Goal: Information Seeking & Learning: Learn about a topic

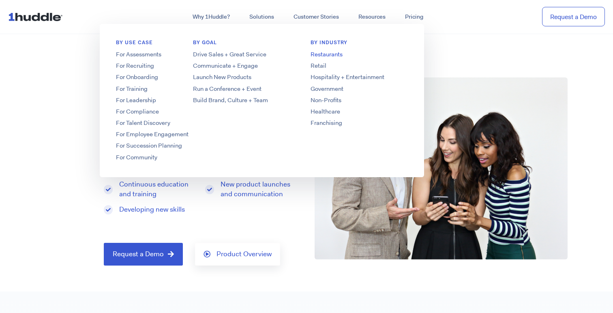
click at [321, 55] on link "Restaurants" at bounding box center [359, 54] width 130 height 9
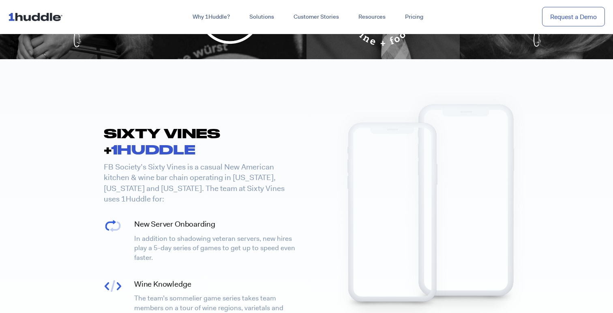
scroll to position [629, 0]
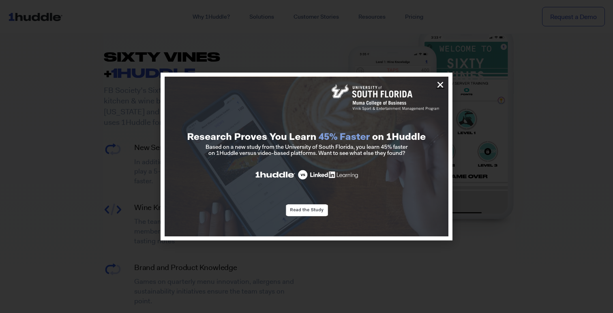
click at [438, 85] on icon "Close" at bounding box center [440, 85] width 8 height 8
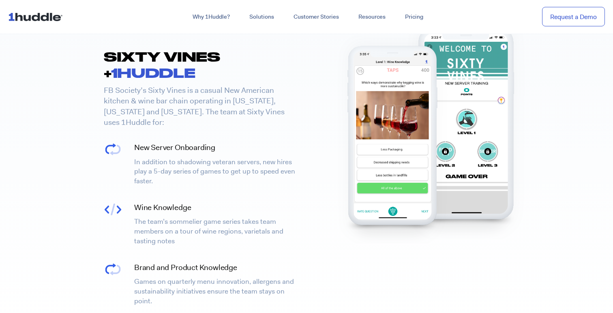
scroll to position [632, 0]
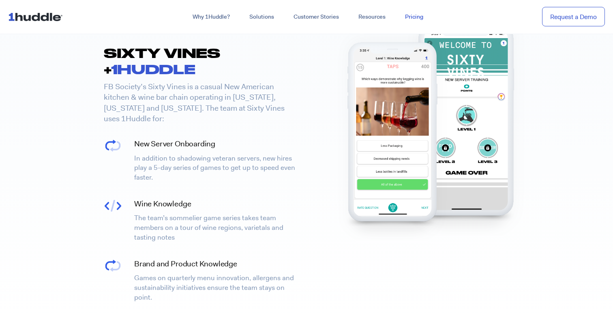
click at [410, 16] on link "Pricing" at bounding box center [414, 17] width 38 height 15
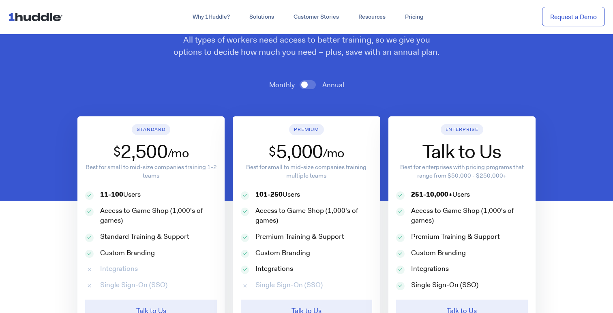
scroll to position [340, 0]
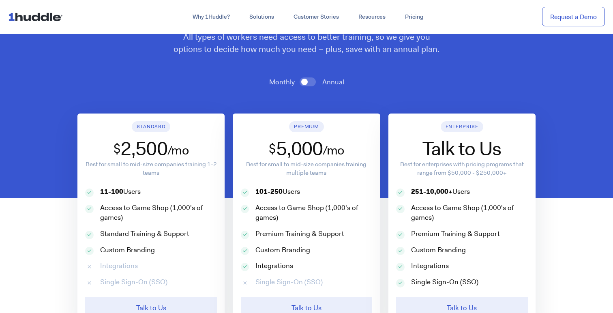
click at [306, 83] on span at bounding box center [308, 81] width 16 height 9
click at [0, 0] on input "checkbox" at bounding box center [0, 0] width 0 height 0
click at [312, 81] on span at bounding box center [308, 81] width 16 height 9
click at [0, 0] on input "checkbox" at bounding box center [0, 0] width 0 height 0
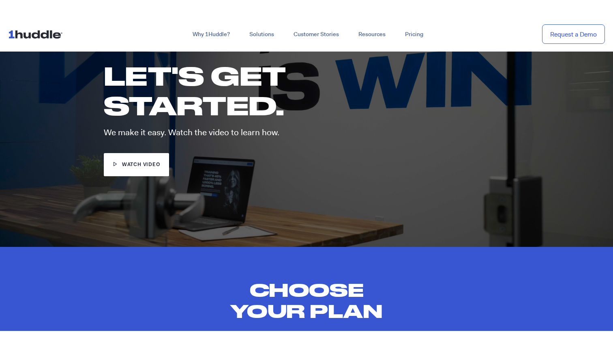
scroll to position [60, 0]
